Goal: Book appointment/travel/reservation

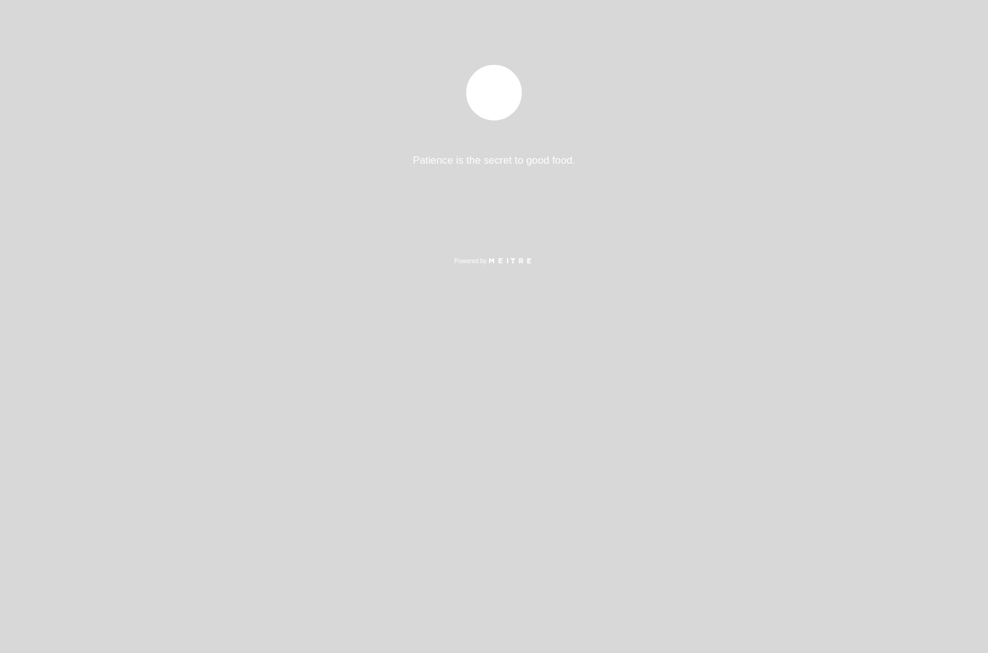
select select "es"
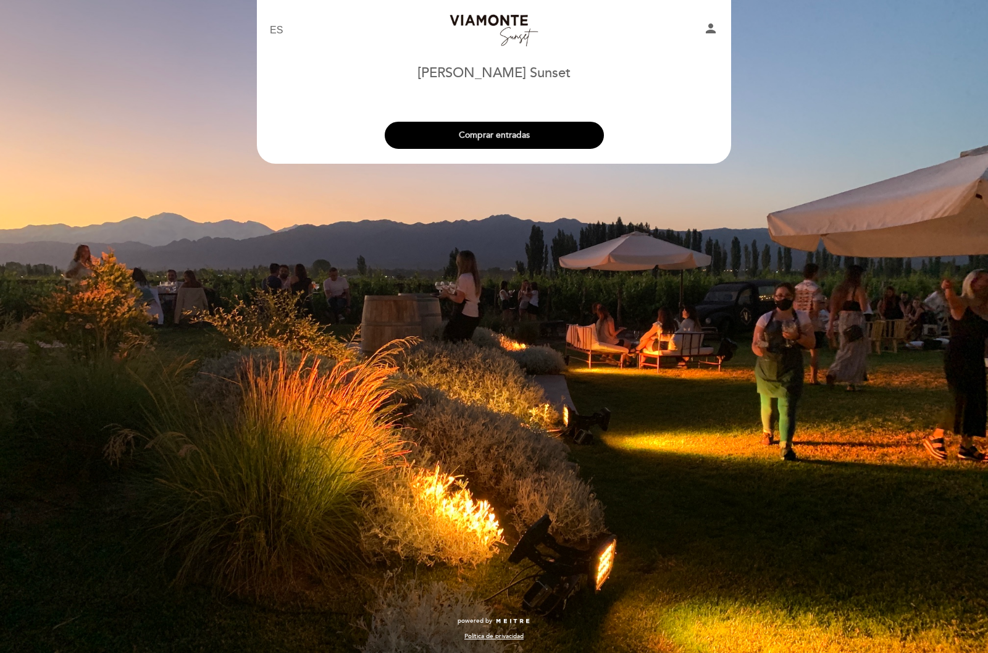
click at [526, 140] on button "Comprar entradas" at bounding box center [494, 135] width 219 height 27
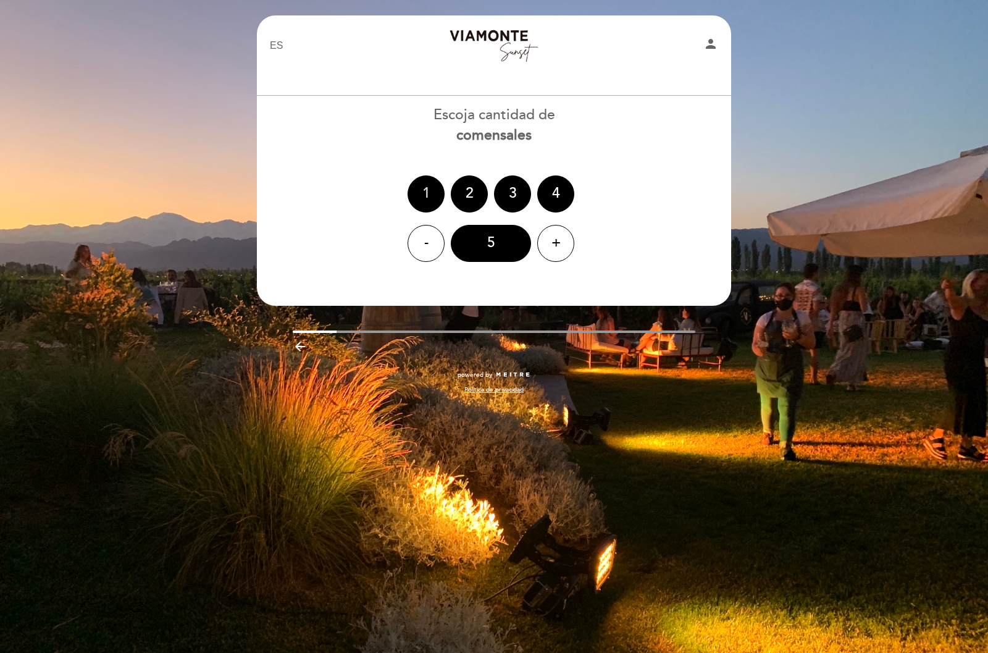
click at [427, 182] on div "1" at bounding box center [426, 193] width 37 height 37
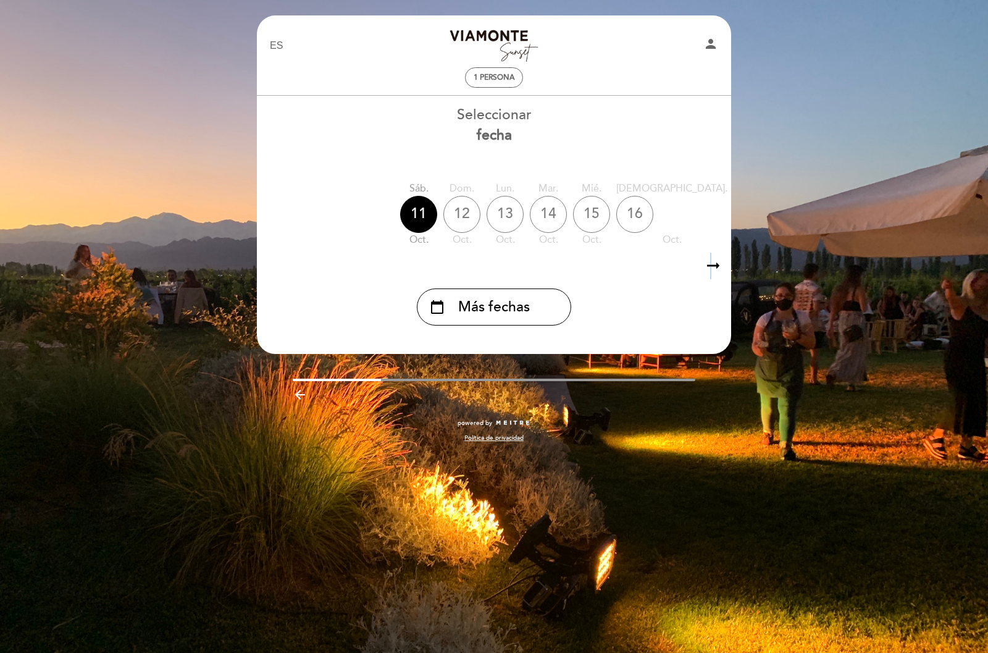
click at [711, 271] on icon "arrow_right_alt" at bounding box center [713, 266] width 19 height 27
click at [848, 216] on icon "calendar_today" at bounding box center [855, 213] width 15 height 21
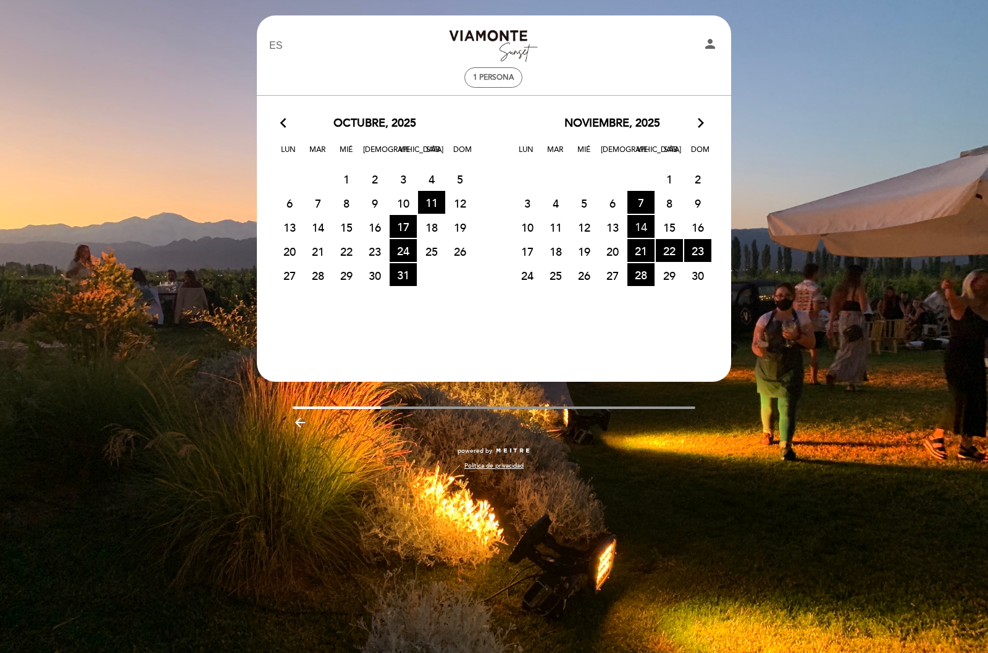
click at [638, 231] on span "14 HORA DE ENTRADAS DISPONIBLES" at bounding box center [641, 226] width 27 height 23
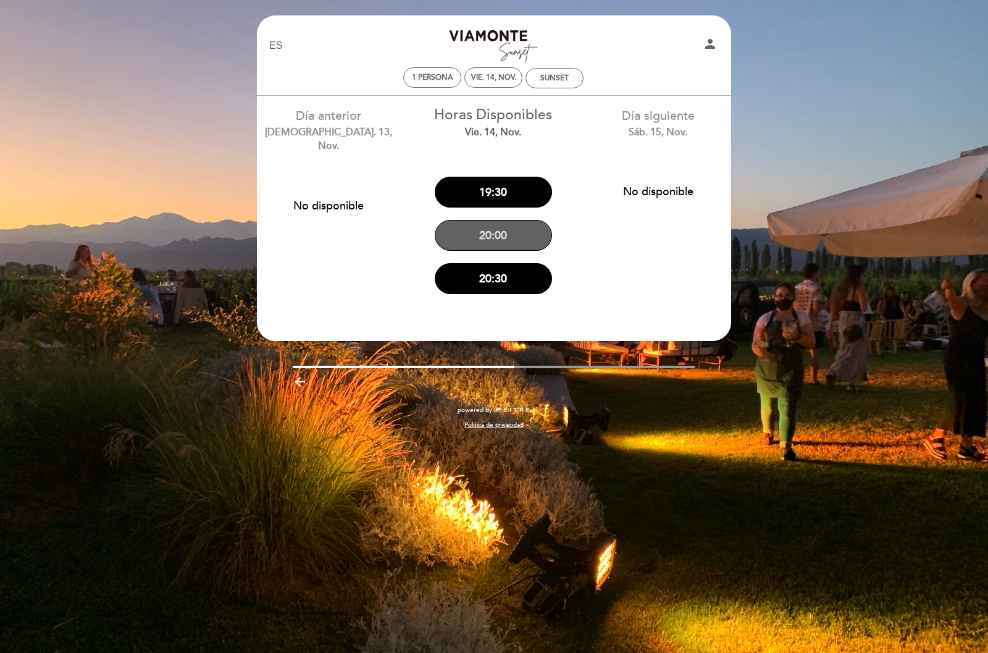
click at [485, 241] on button "20:00" at bounding box center [493, 235] width 117 height 31
